Goal: Find specific page/section: Find specific page/section

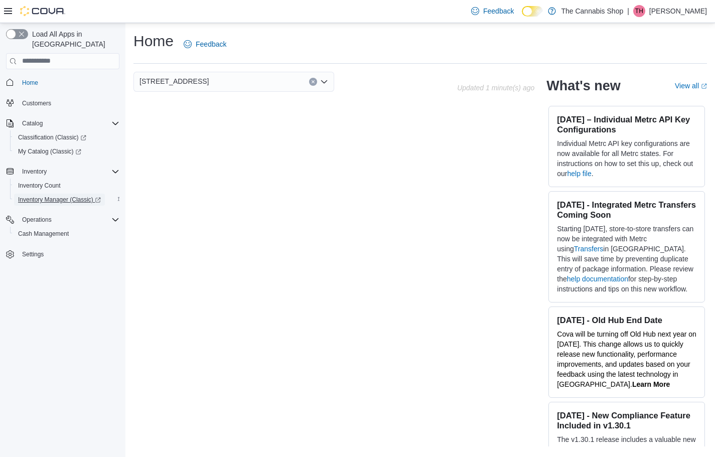
click at [43, 196] on span "Inventory Manager (Classic)" at bounding box center [59, 200] width 83 height 8
